Goal: Task Accomplishment & Management: Manage account settings

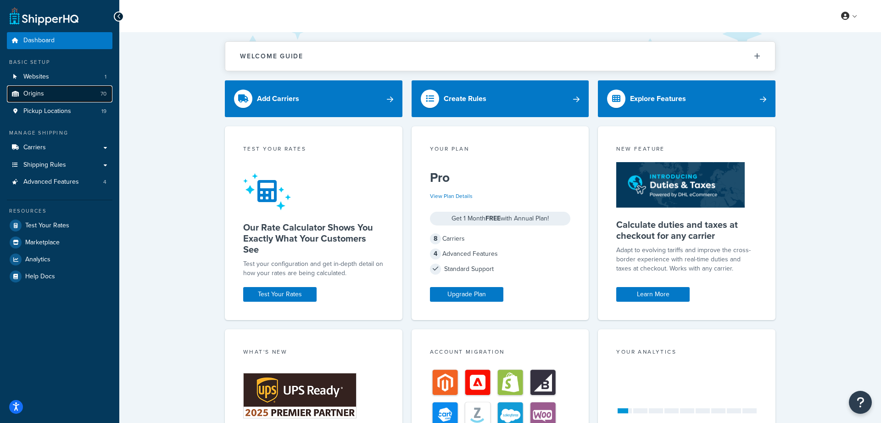
click at [68, 94] on link "Origins 70" at bounding box center [60, 93] width 106 height 17
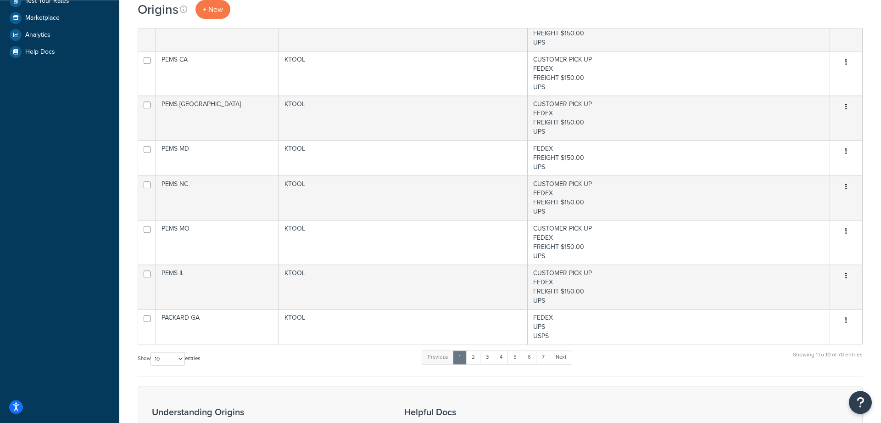
scroll to position [364, 0]
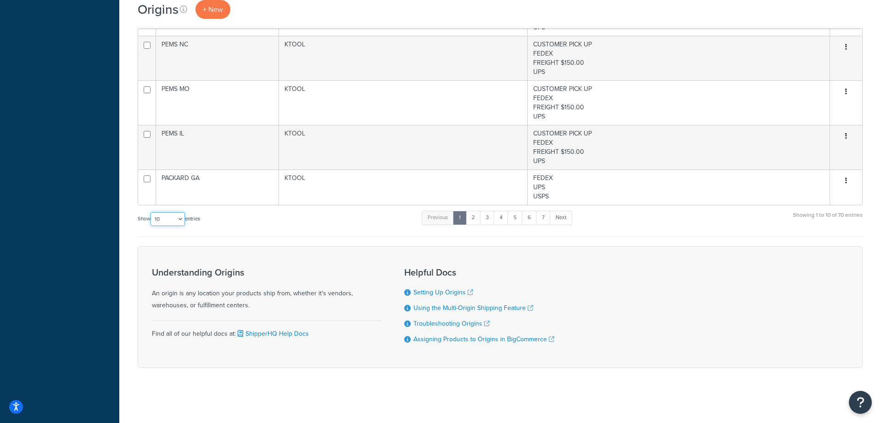
click at [151, 212] on select "10 15 25 50 100 1000" at bounding box center [168, 219] width 34 height 14
select select "100"
click option "100" at bounding box center [0, 0] width 0 height 0
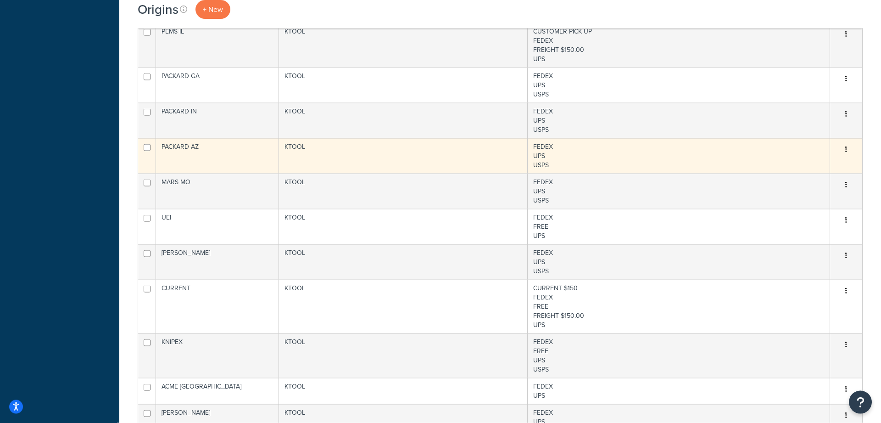
scroll to position [480, 0]
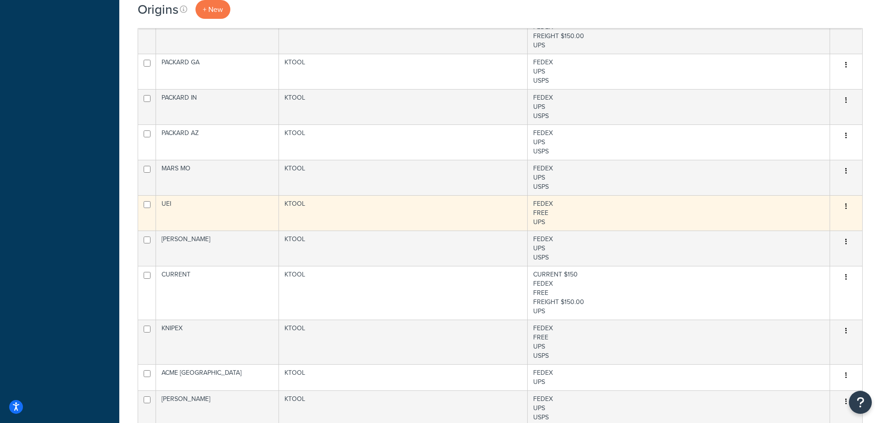
click at [223, 203] on td "UEI" at bounding box center [217, 212] width 123 height 35
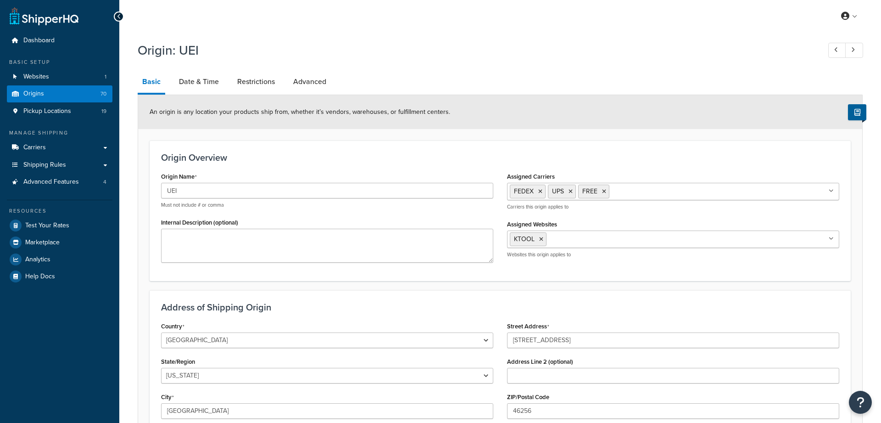
select select "14"
click at [830, 190] on icon at bounding box center [832, 191] width 4 height 6
click at [651, 154] on h3 "Origin Overview" at bounding box center [500, 157] width 678 height 10
click at [208, 80] on link "Date & Time" at bounding box center [198, 82] width 49 height 22
select select "PER_SHIPPING_METHOD_TYPE"
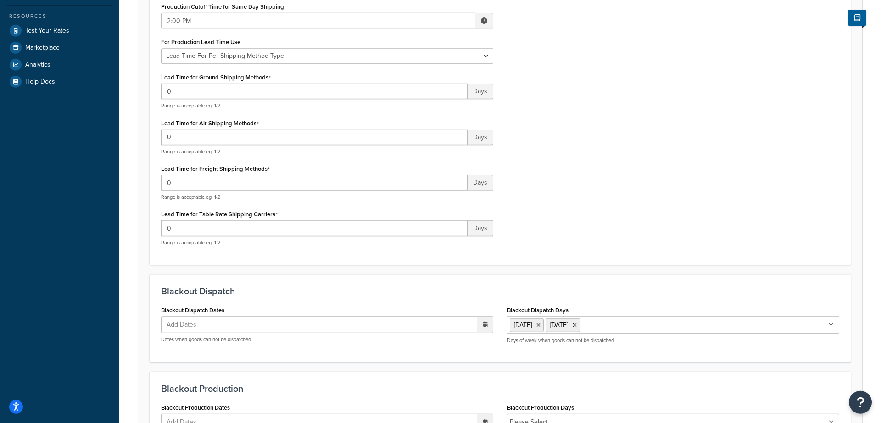
scroll to position [26, 0]
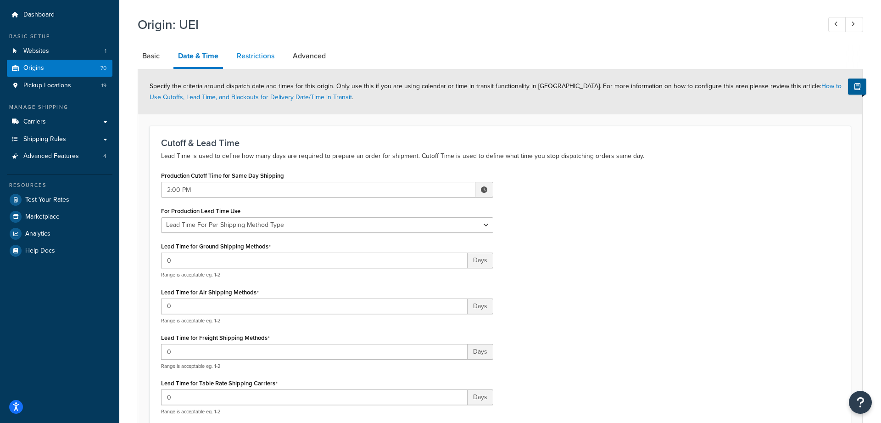
click at [257, 59] on link "Restrictions" at bounding box center [255, 56] width 47 height 22
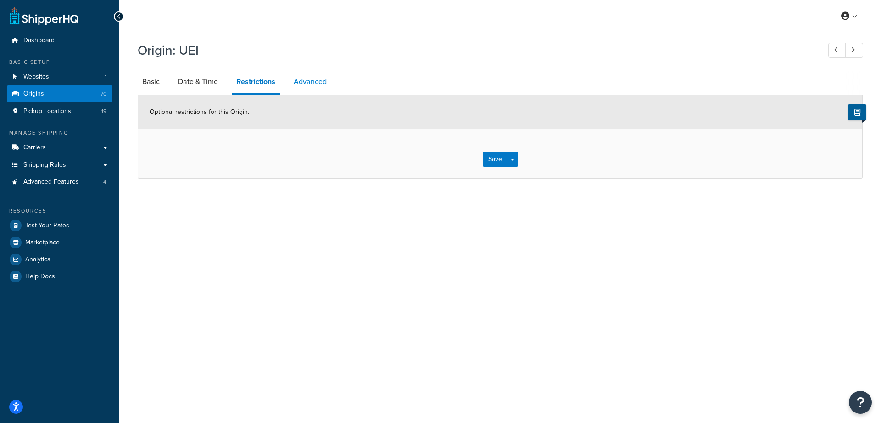
click at [295, 74] on link "Advanced" at bounding box center [310, 82] width 42 height 22
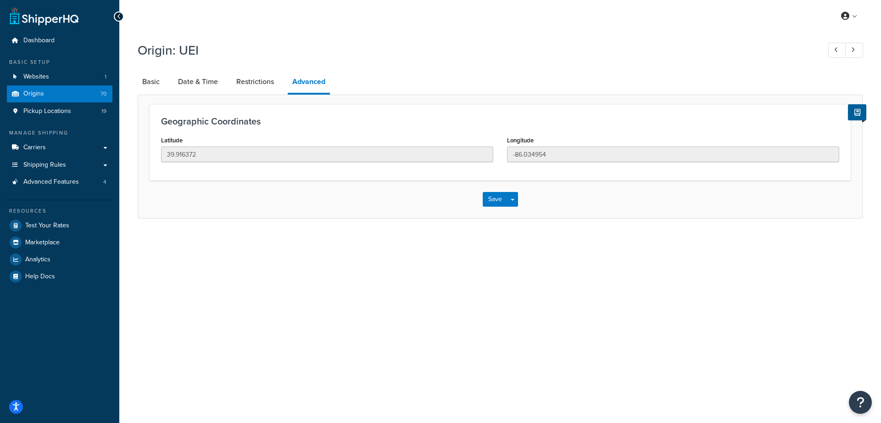
click at [165, 82] on li "Basic" at bounding box center [156, 82] width 36 height 22
click at [160, 84] on link "Basic" at bounding box center [151, 82] width 27 height 22
select select "14"
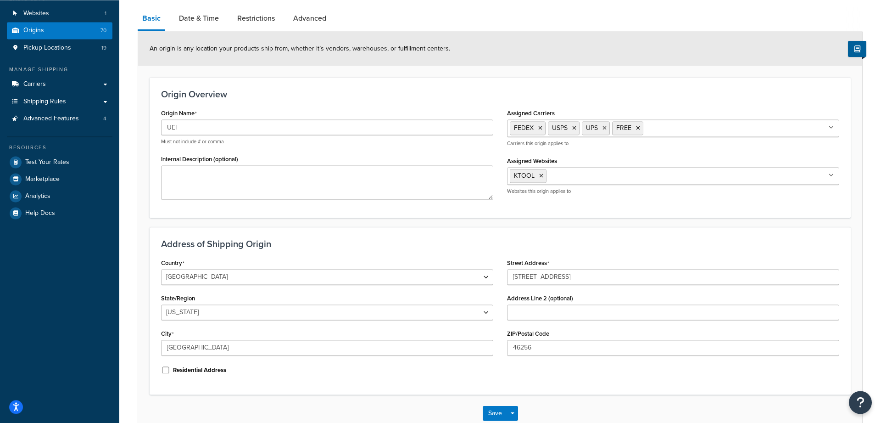
scroll to position [119, 0]
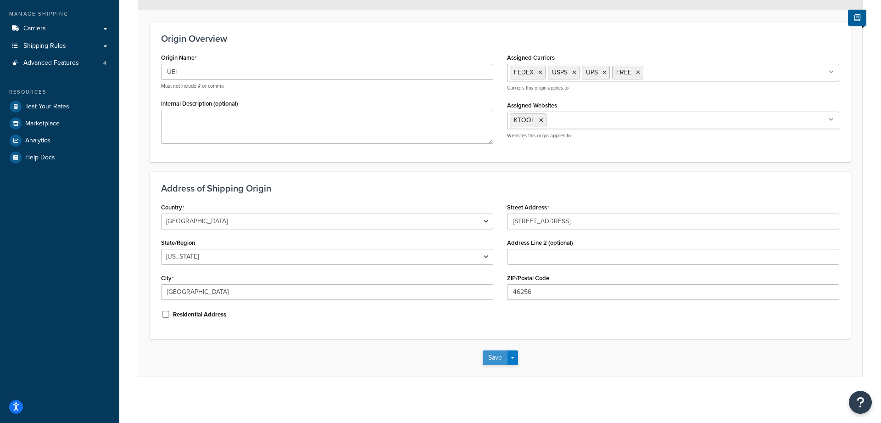
click at [499, 356] on button "Save" at bounding box center [495, 357] width 25 height 15
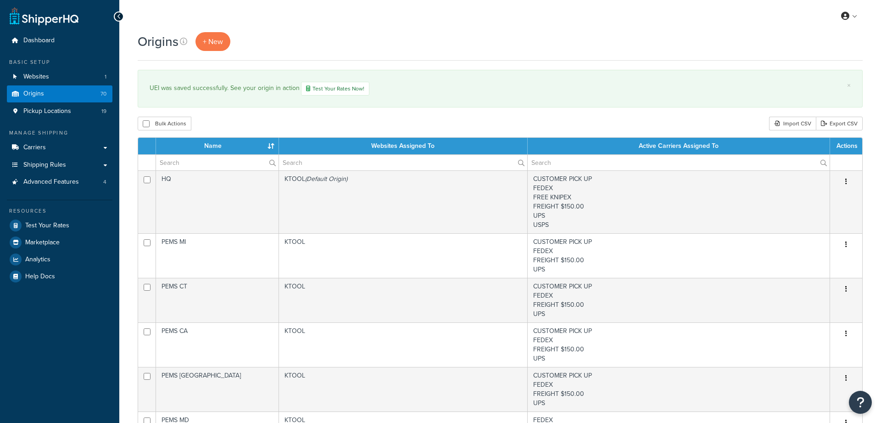
select select "100"
click at [121, 14] on div at bounding box center [119, 16] width 10 height 10
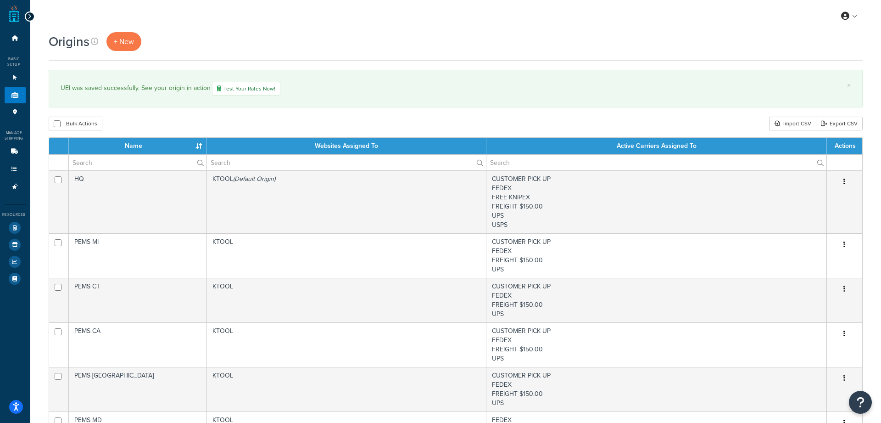
click at [31, 16] on icon at bounding box center [30, 16] width 4 height 6
